Goal: Information Seeking & Learning: Learn about a topic

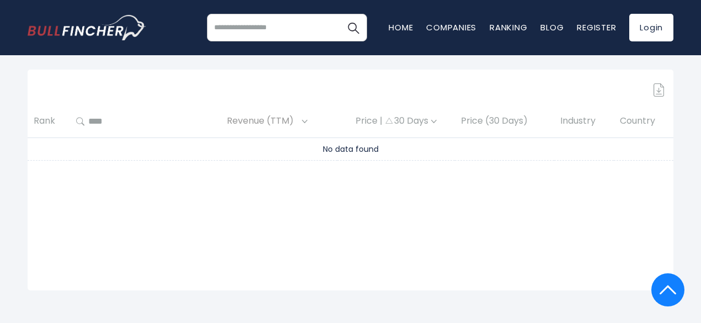
scroll to position [383, 0]
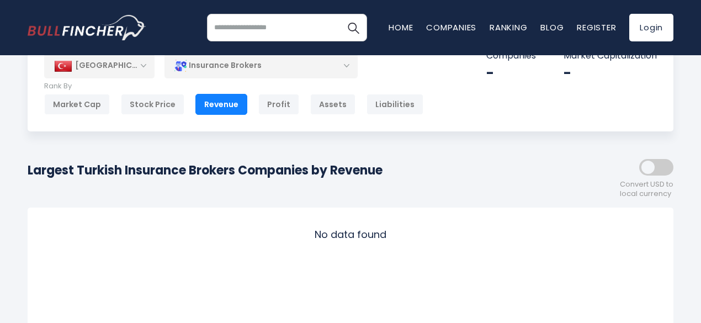
scroll to position [0, 0]
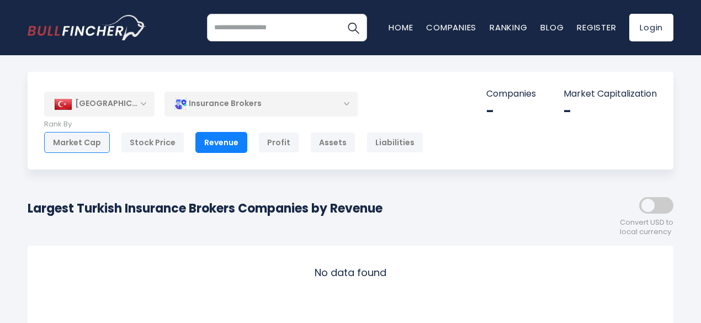
click at [94, 141] on div "Market Cap" at bounding box center [77, 142] width 66 height 21
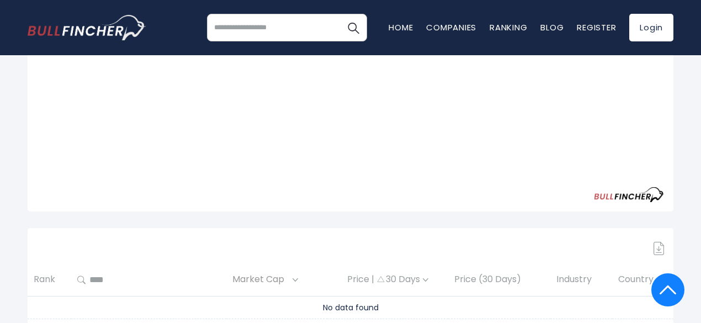
scroll to position [14, 0]
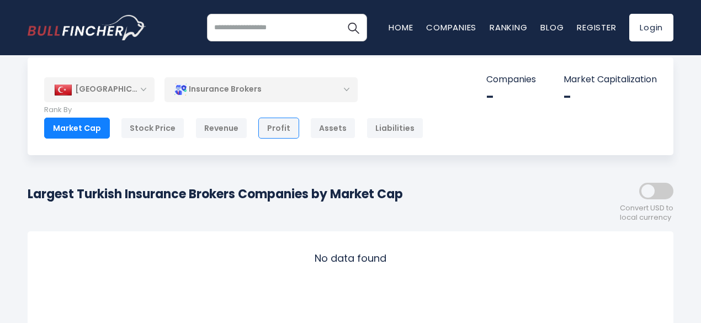
click at [266, 126] on div "Profit" at bounding box center [278, 128] width 41 height 21
